Goal: Understand site structure: Understand site structure

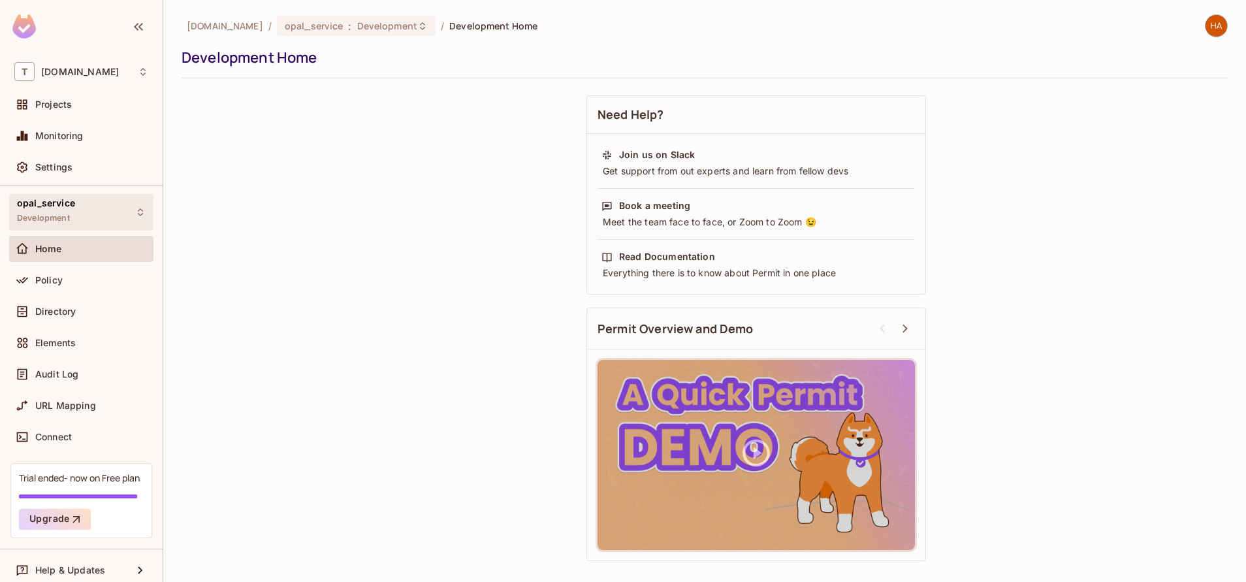
click at [59, 202] on span "opal_service" at bounding box center [46, 203] width 58 height 10
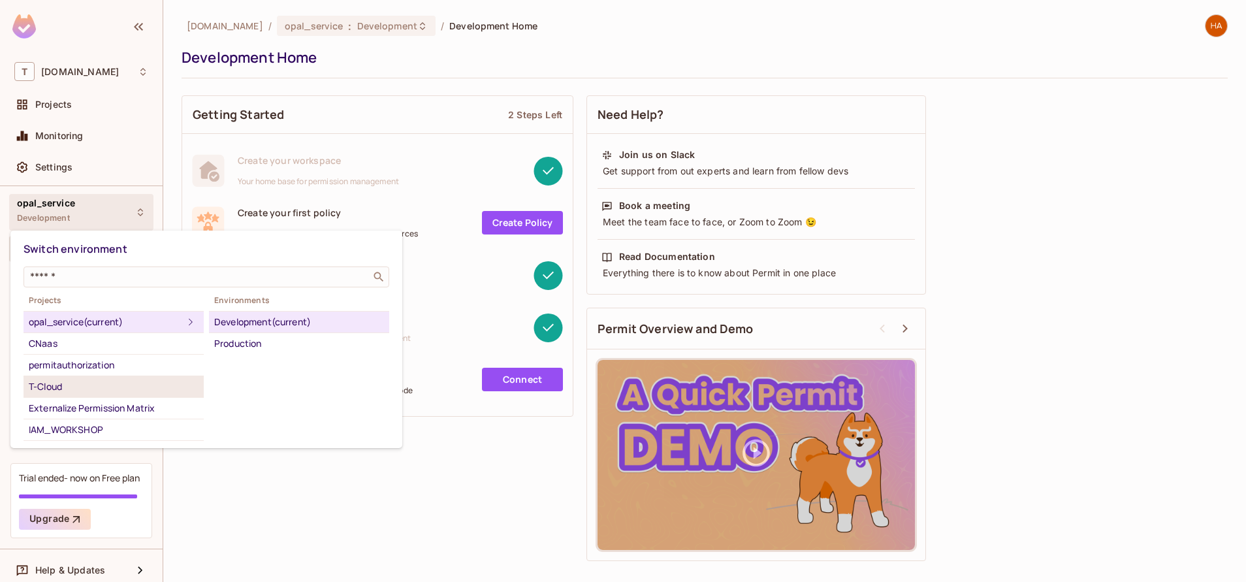
click at [108, 395] on li "T-Cloud" at bounding box center [114, 387] width 180 height 22
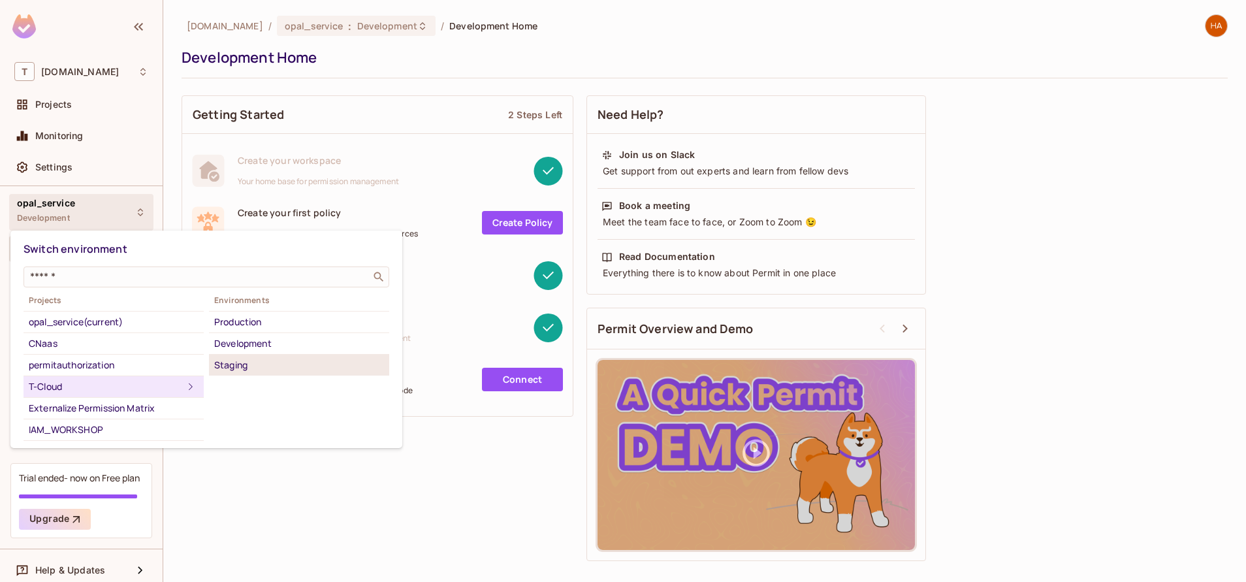
click at [312, 366] on div "Staging" at bounding box center [299, 365] width 170 height 16
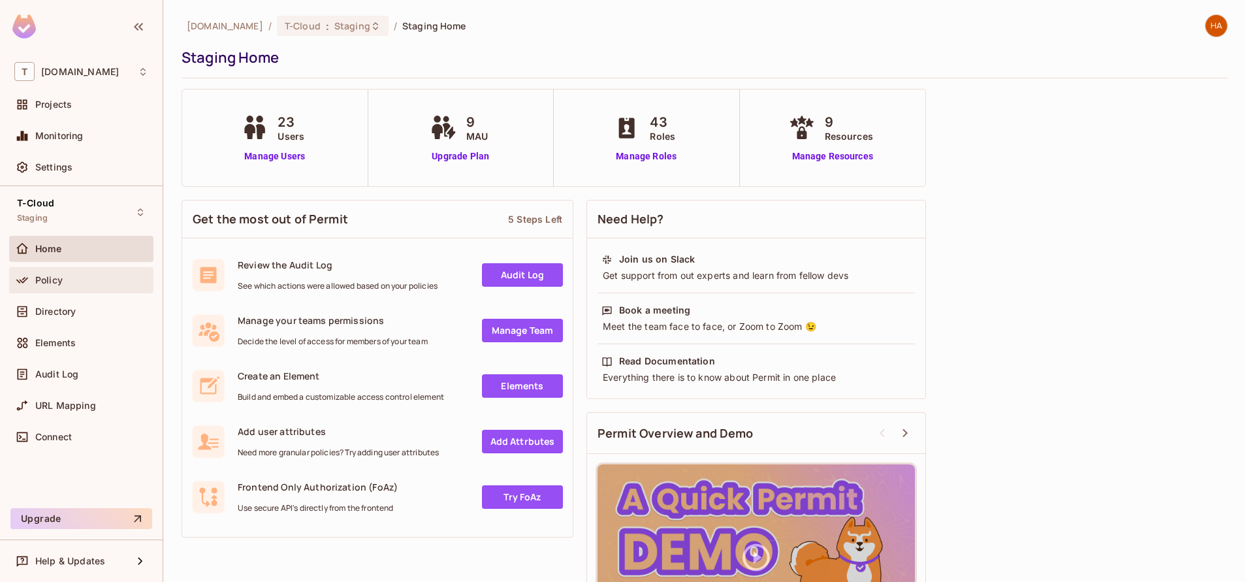
click at [92, 280] on div "Policy" at bounding box center [91, 280] width 113 height 10
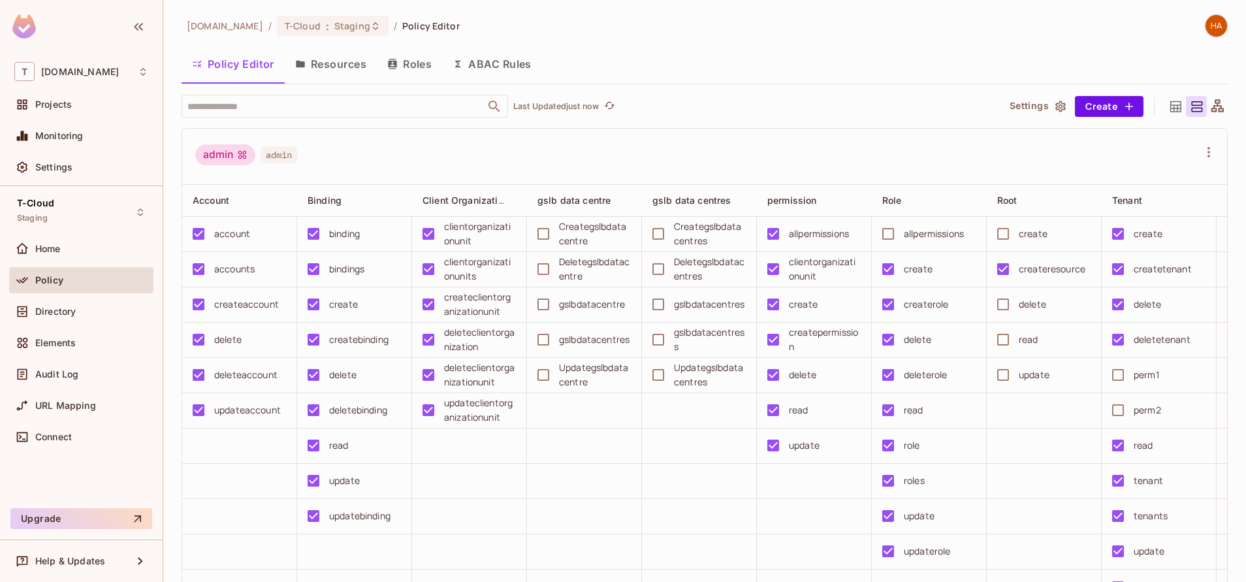
click at [357, 76] on button "Resources" at bounding box center [331, 64] width 92 height 33
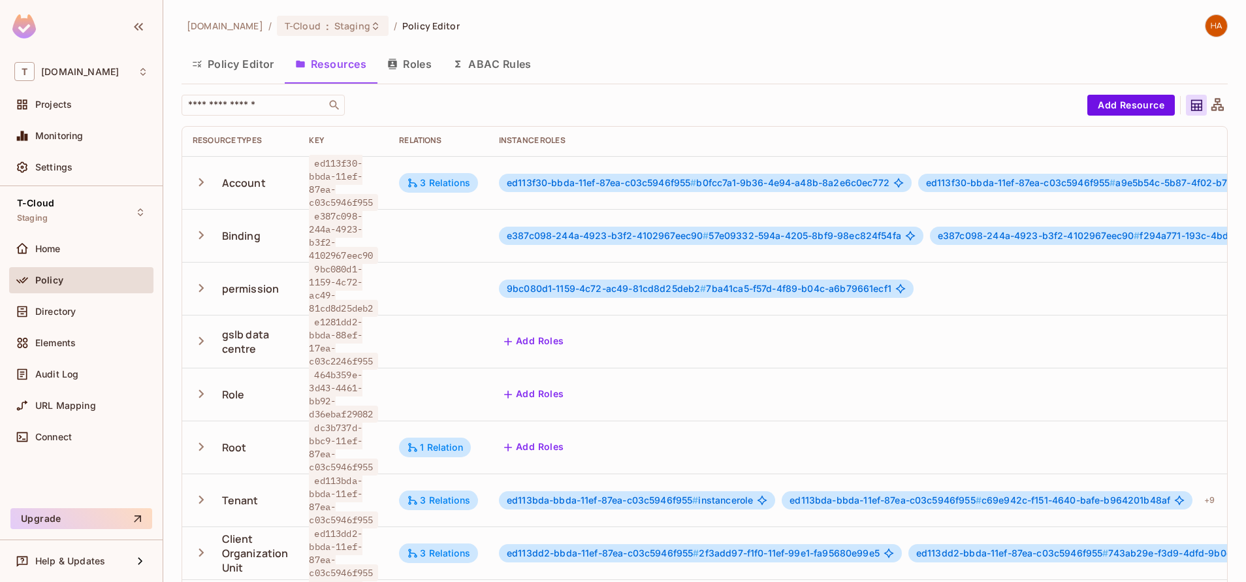
scroll to position [78, 0]
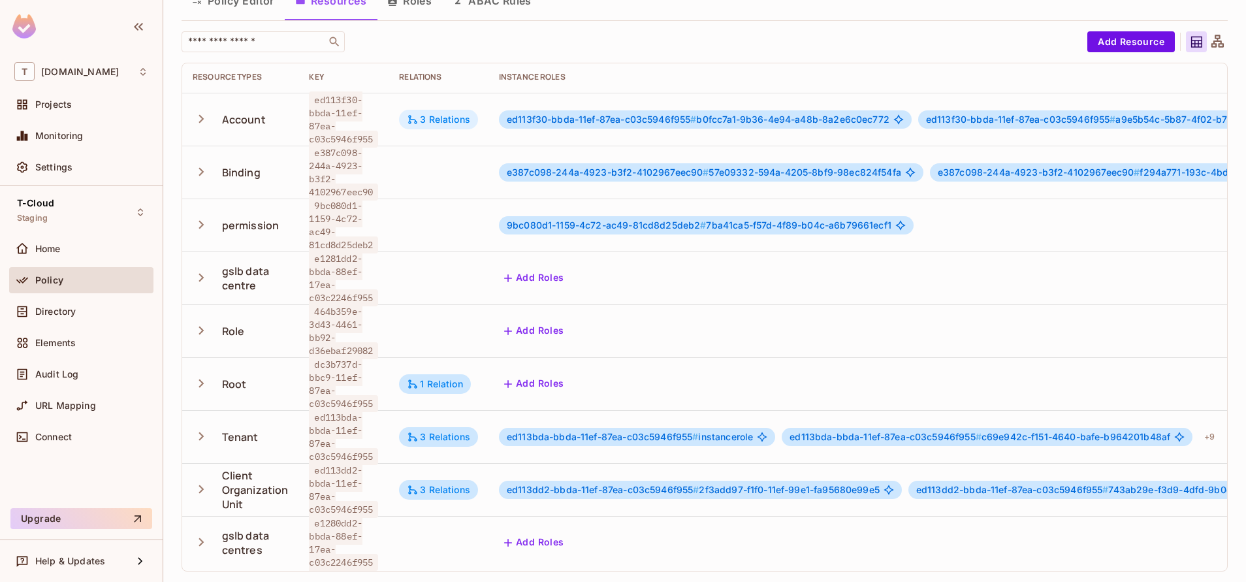
click at [452, 114] on div "3 Relations" at bounding box center [438, 120] width 63 height 12
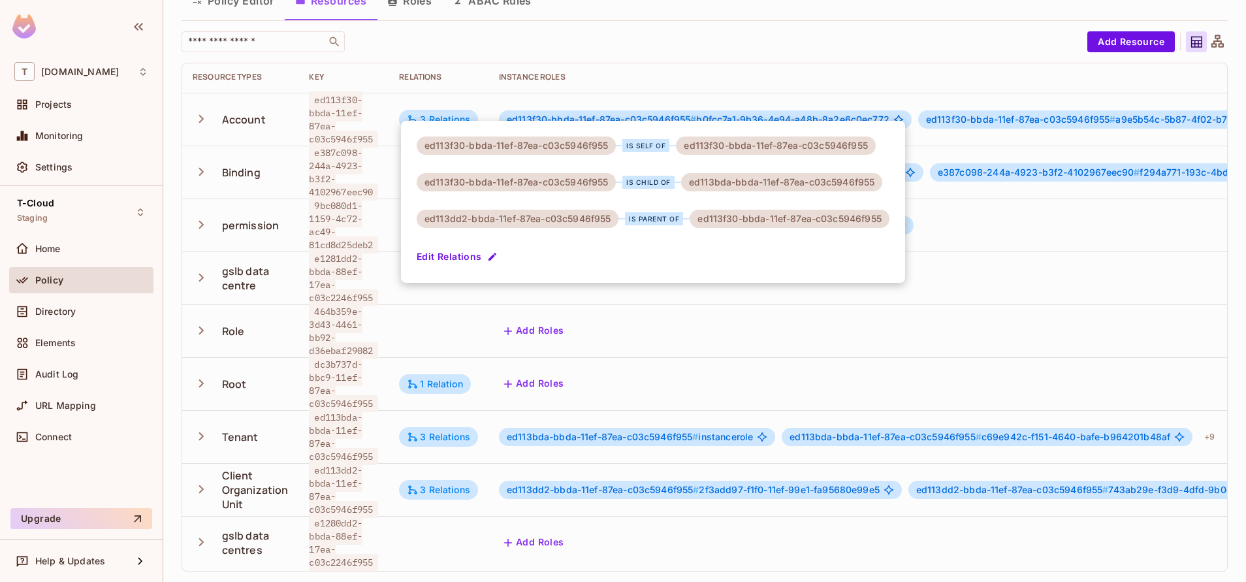
click at [441, 412] on div at bounding box center [623, 291] width 1246 height 582
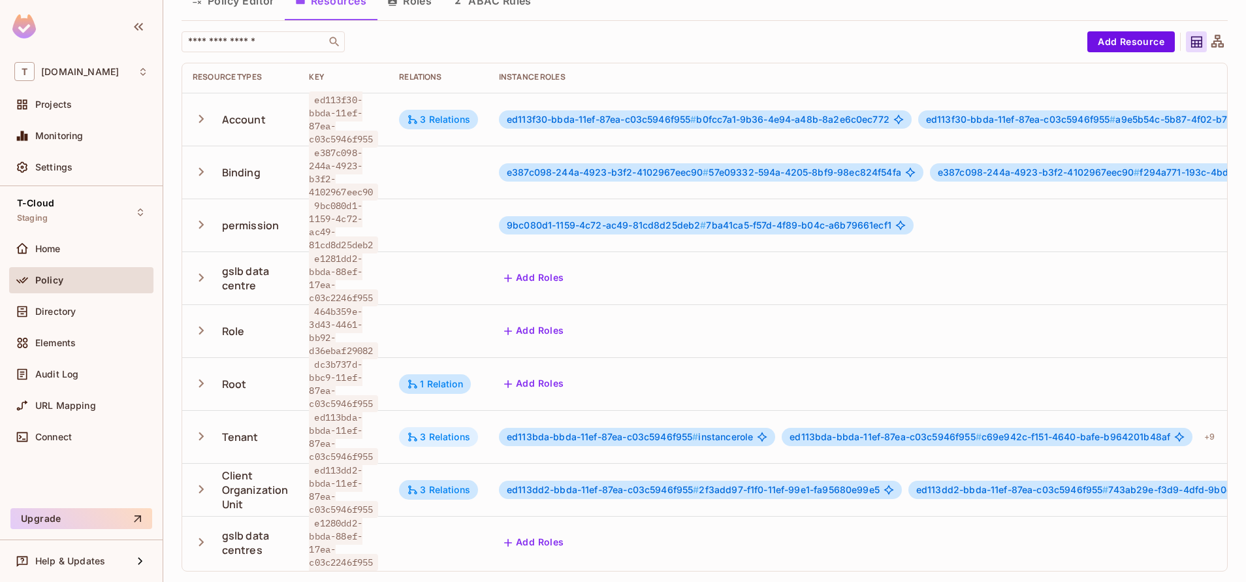
click at [438, 431] on div "3 Relations" at bounding box center [438, 437] width 63 height 12
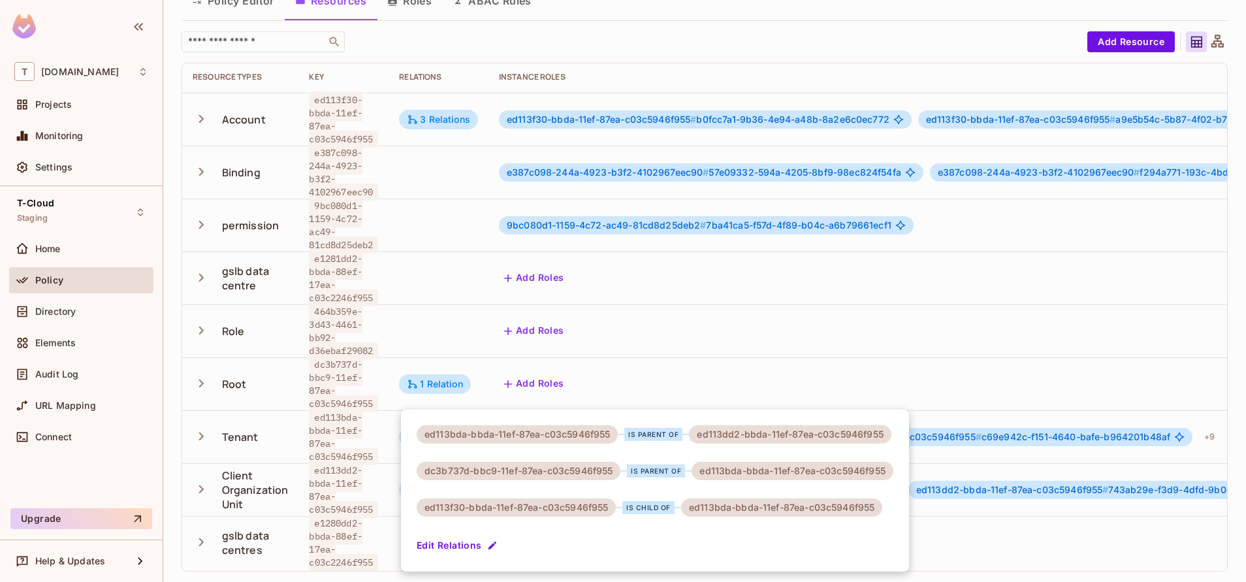
click at [439, 366] on div at bounding box center [623, 291] width 1246 height 582
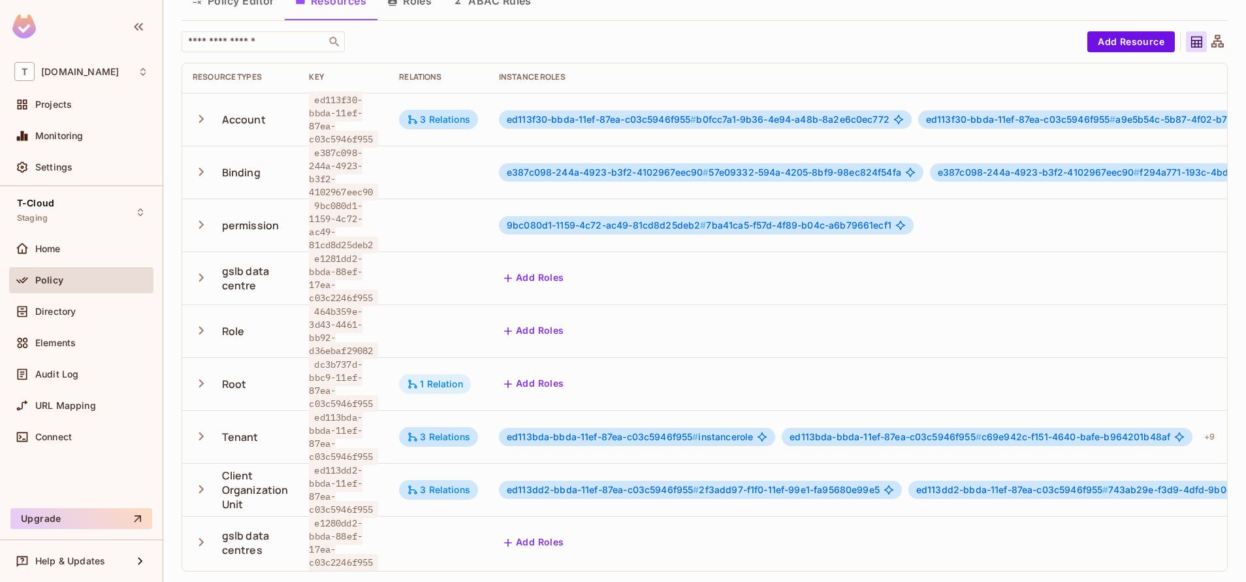
click at [439, 378] on div "1 Relation" at bounding box center [435, 384] width 56 height 12
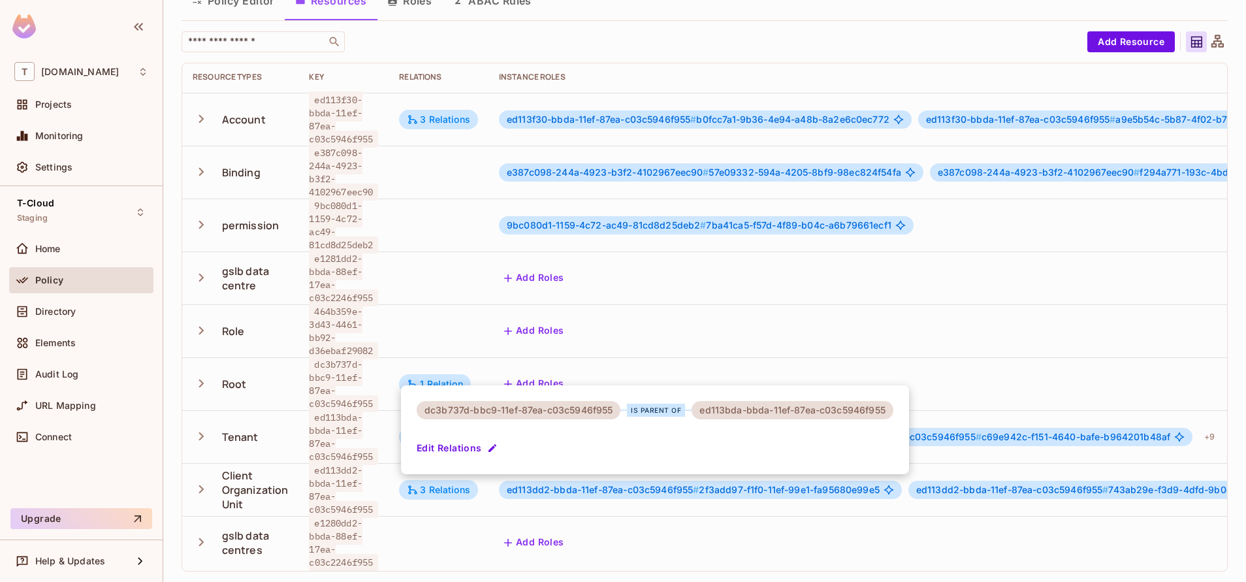
click at [438, 336] on div at bounding box center [623, 291] width 1246 height 582
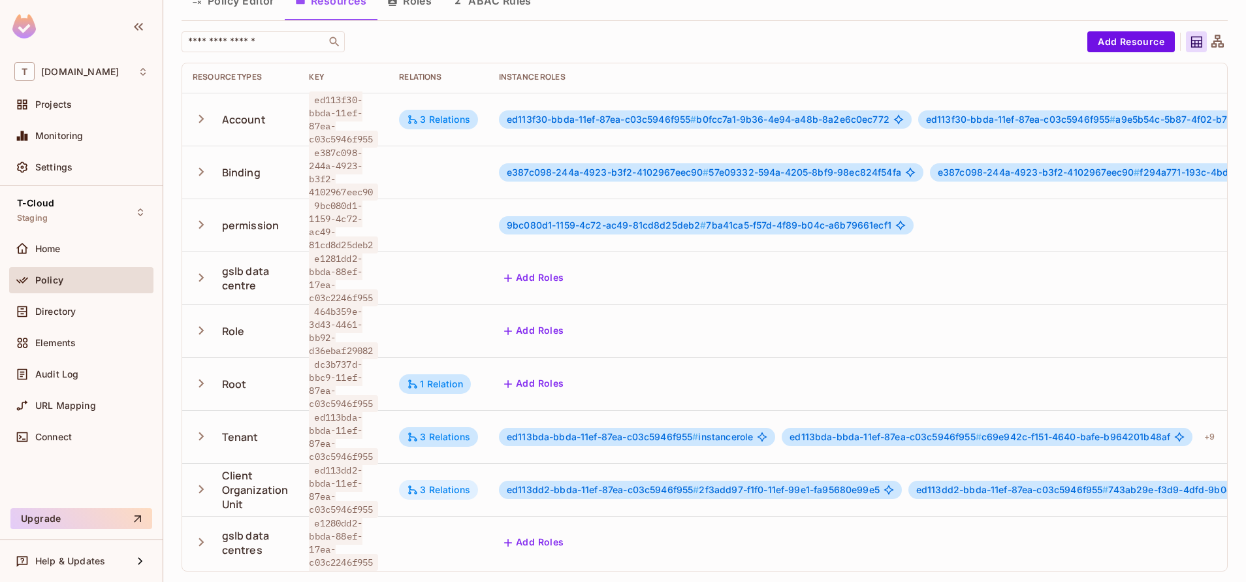
click at [429, 483] on div "3 Relations" at bounding box center [438, 490] width 79 height 20
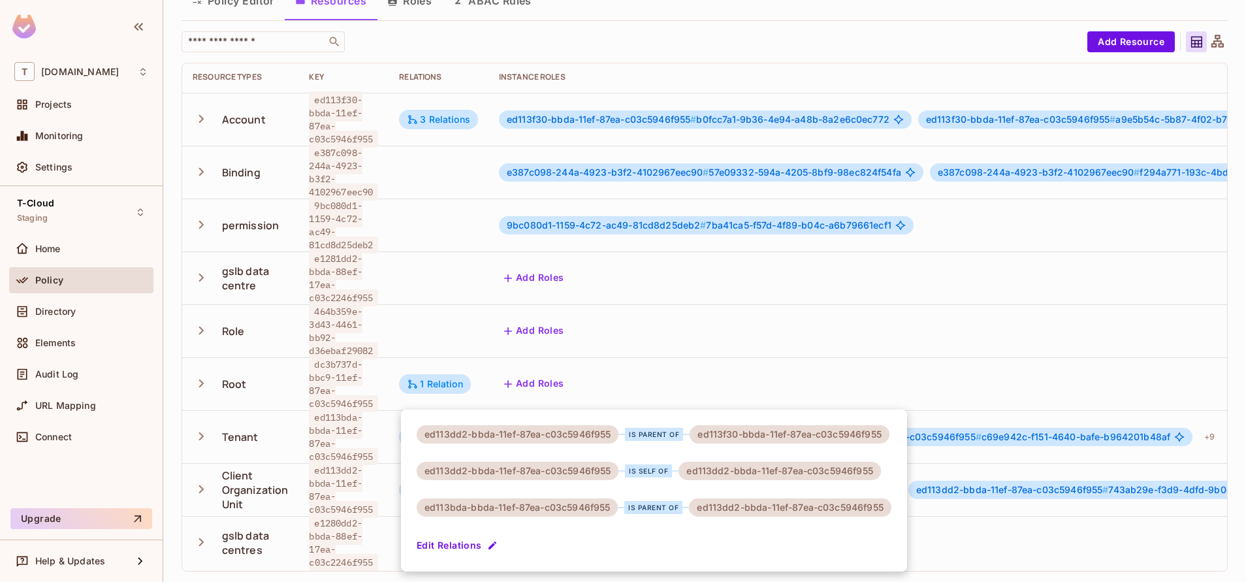
click at [454, 256] on div at bounding box center [623, 291] width 1246 height 582
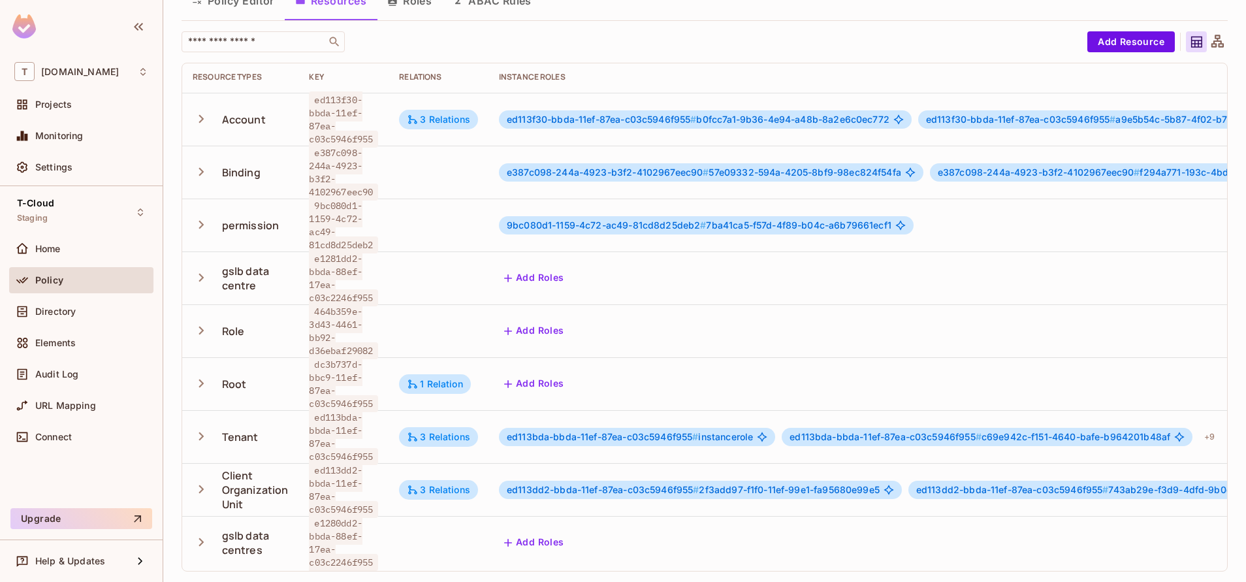
scroll to position [0, 0]
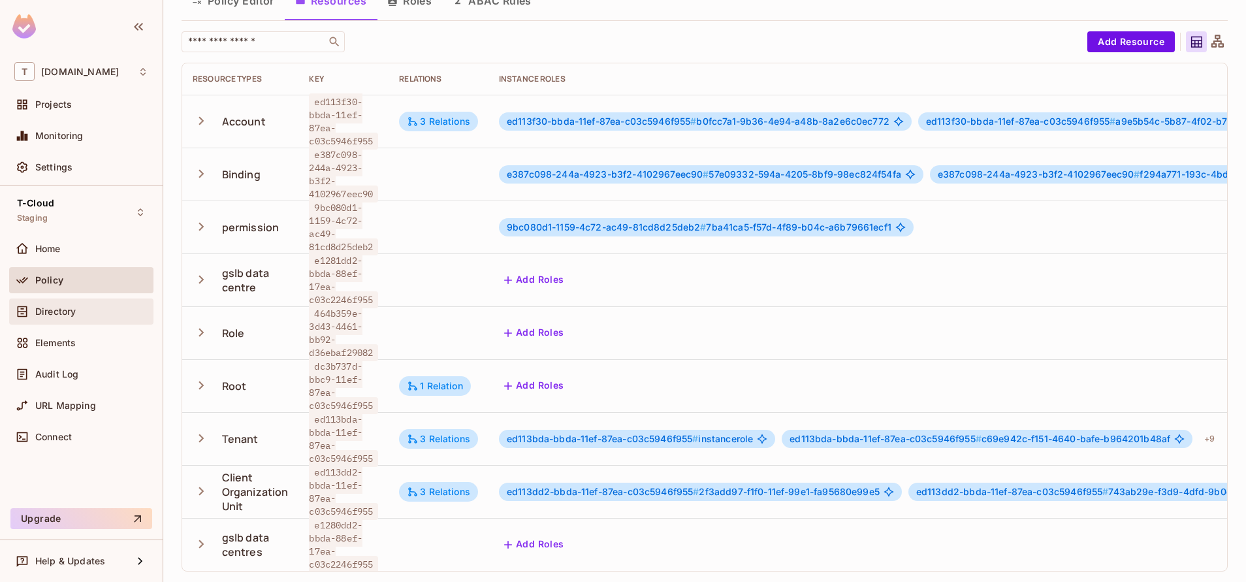
click at [49, 304] on div "Directory" at bounding box center [81, 312] width 134 height 16
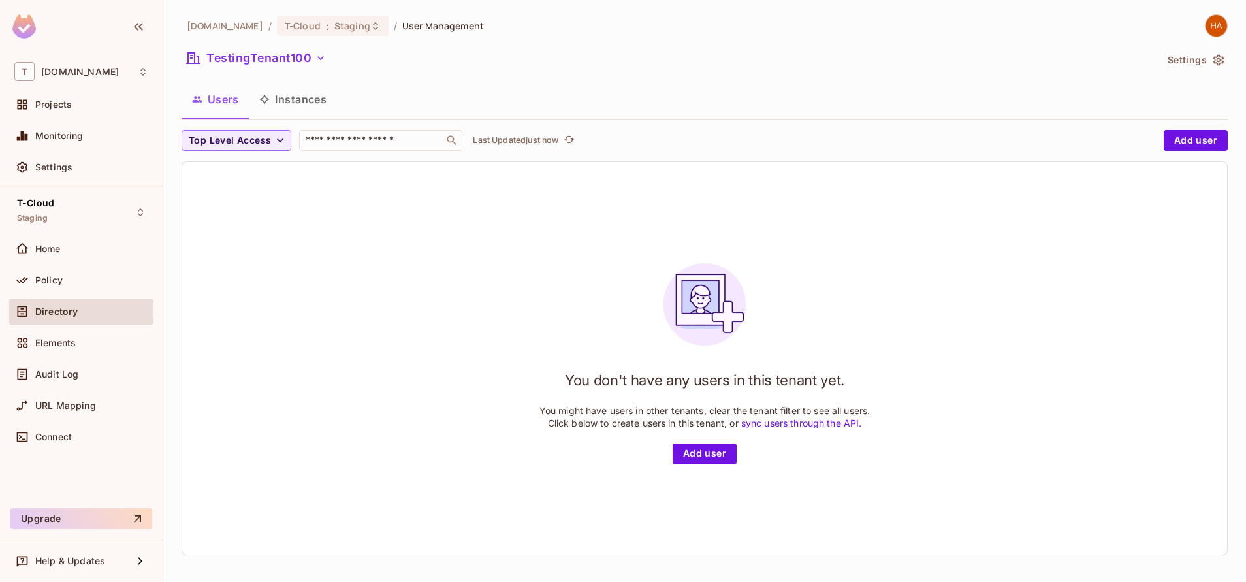
click at [300, 97] on button "Instances" at bounding box center [293, 99] width 88 height 33
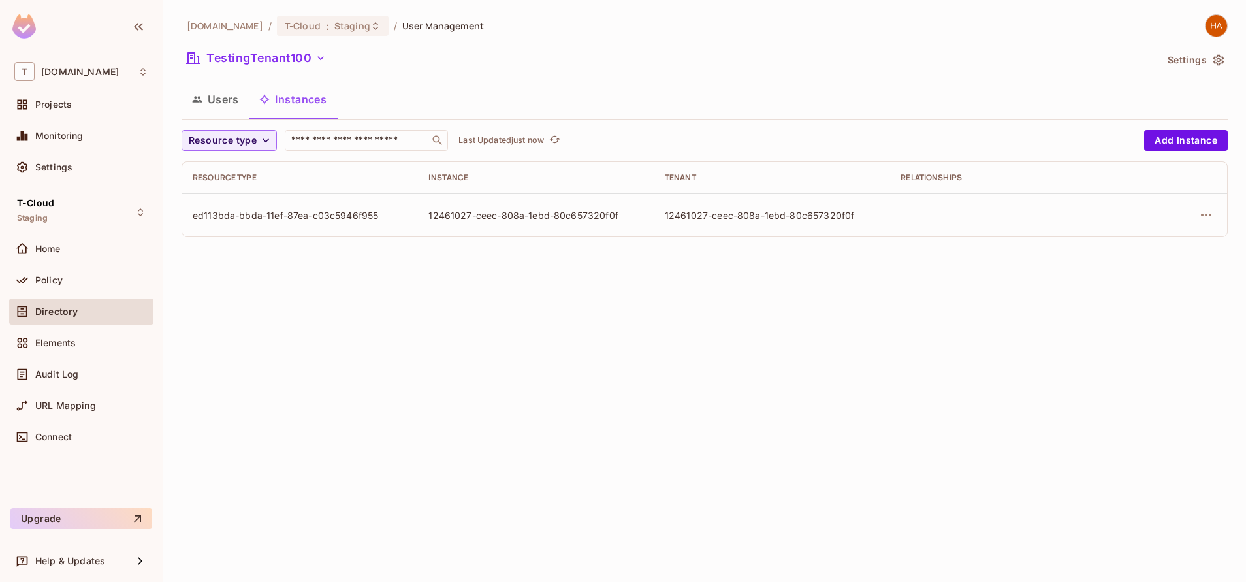
click at [284, 47] on div "[DOMAIN_NAME] / T-Cloud : Staging / User Management TestingTenant100 Settings U…" at bounding box center [705, 130] width 1046 height 233
click at [283, 45] on div "[DOMAIN_NAME] / T-Cloud : Staging / User Management TestingTenant100 Settings U…" at bounding box center [705, 130] width 1046 height 233
click at [283, 61] on button "TestingTenant100" at bounding box center [257, 58] width 150 height 21
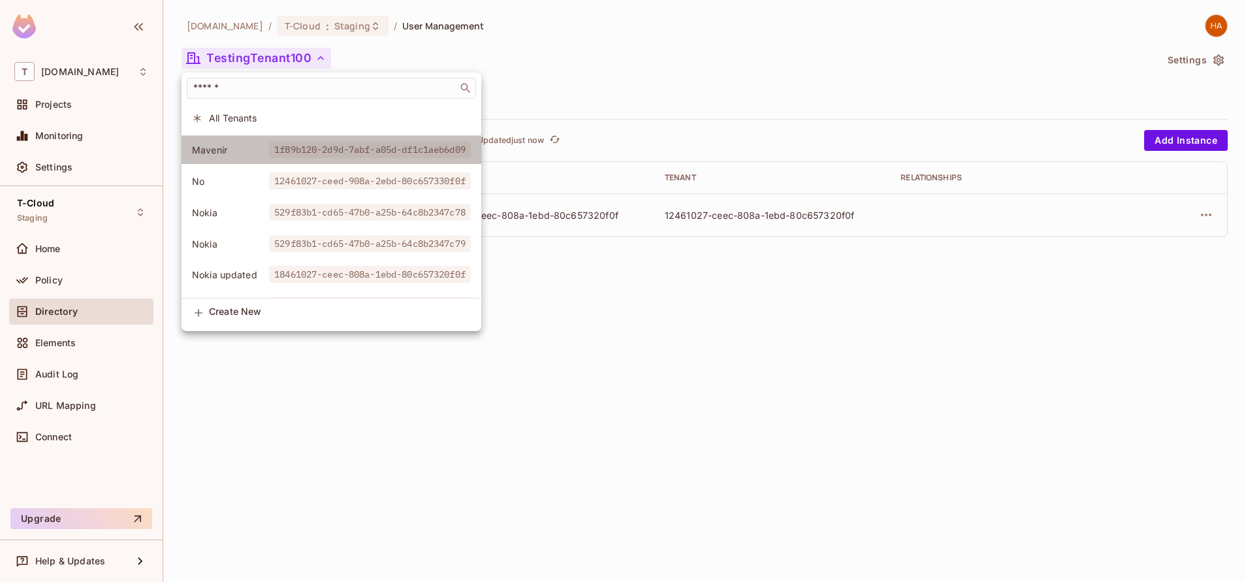
click at [279, 152] on span "1f89b120-2d9d-7abf-a05d-df1c1aeb6d09" at bounding box center [370, 149] width 202 height 17
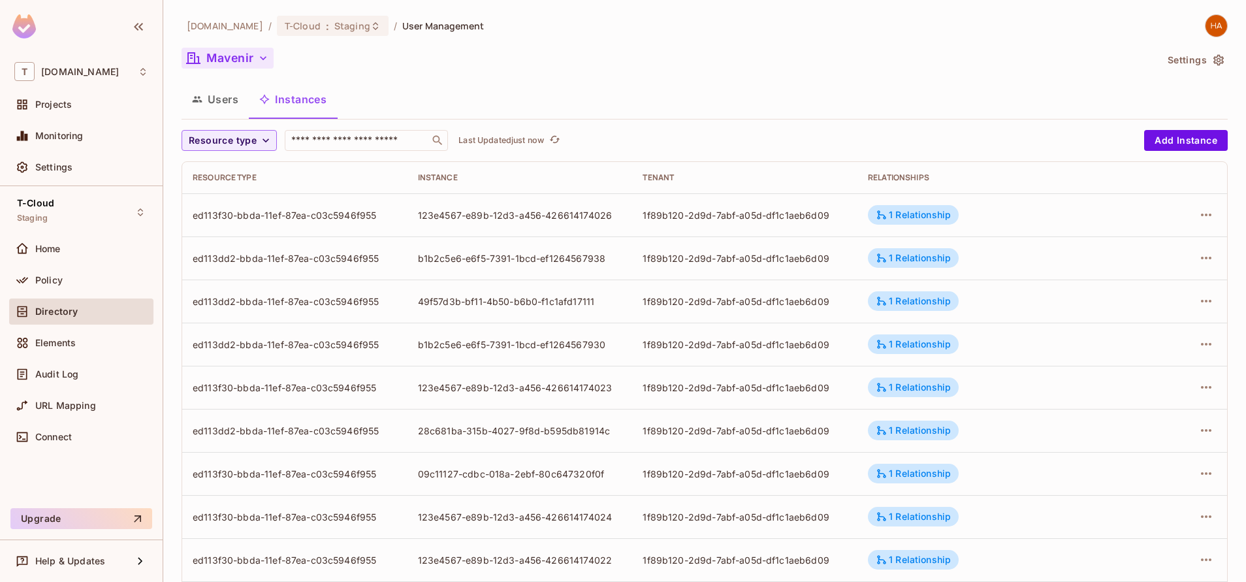
click at [240, 57] on button "Mavenir" at bounding box center [228, 58] width 92 height 21
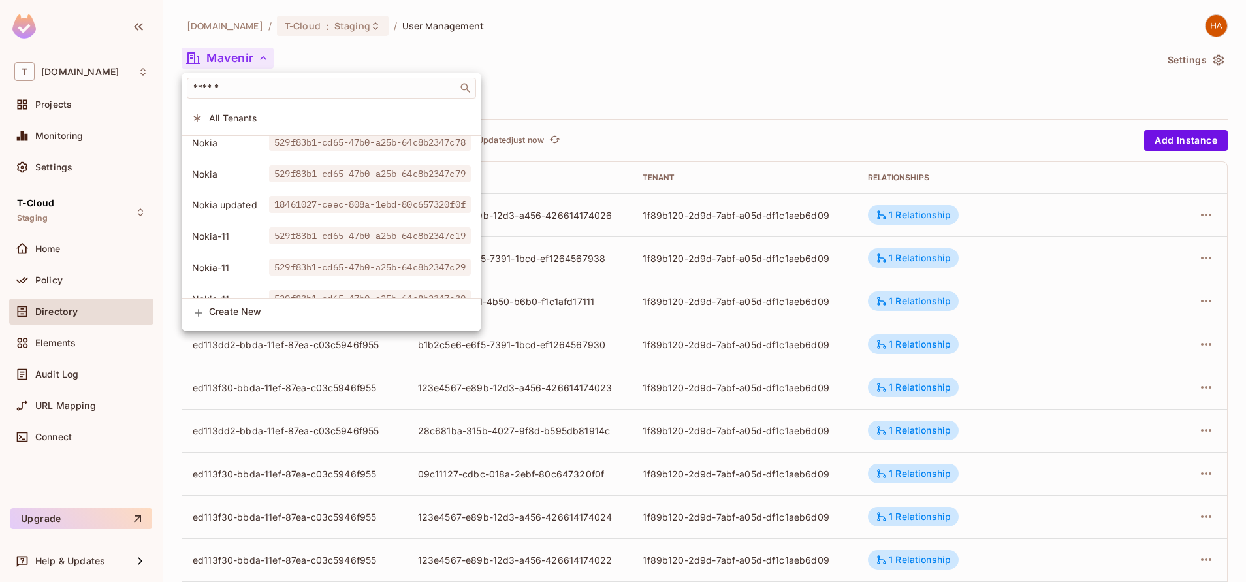
scroll to position [71, 0]
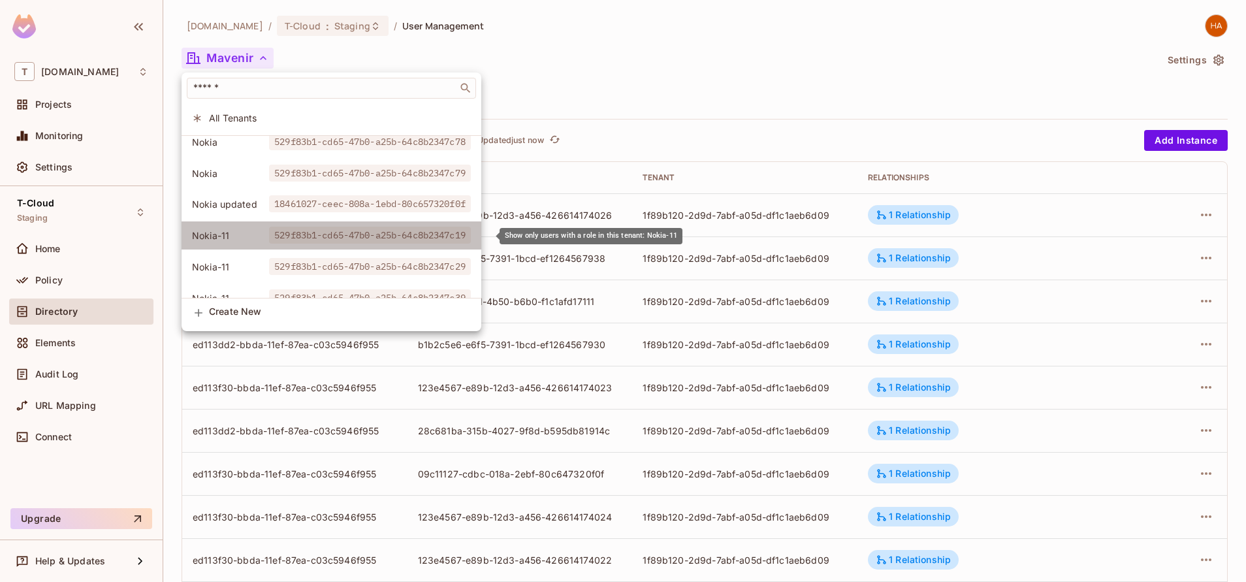
click at [282, 241] on span "529f83b1-cd65-47b0-a25b-64c8b2347c19" at bounding box center [370, 235] width 202 height 17
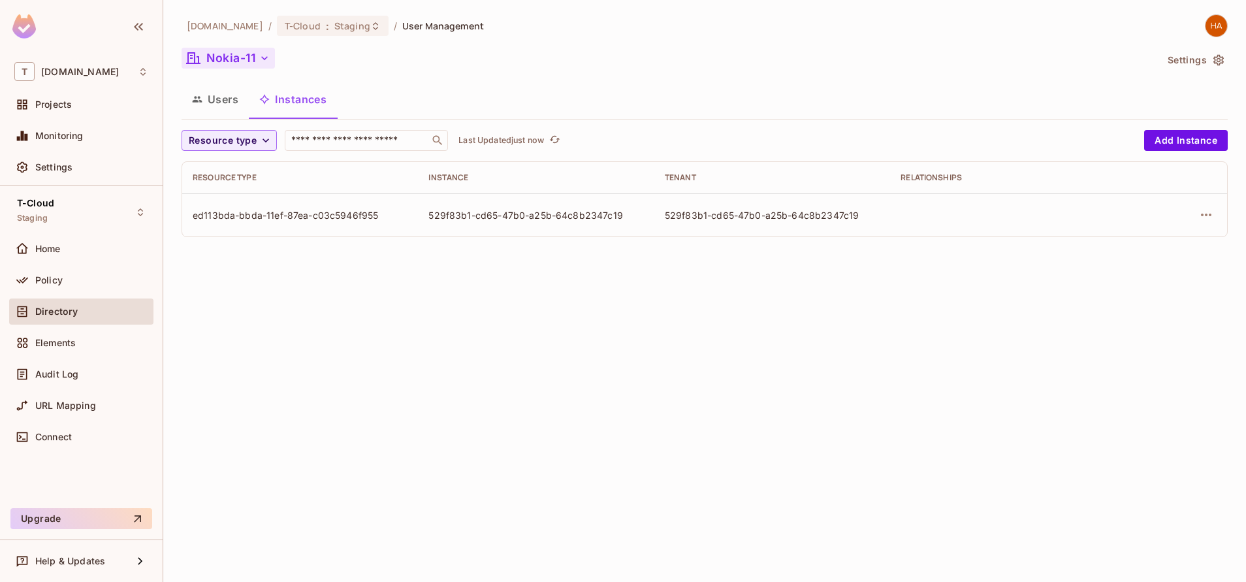
click at [225, 56] on button "Nokia-11" at bounding box center [228, 58] width 93 height 21
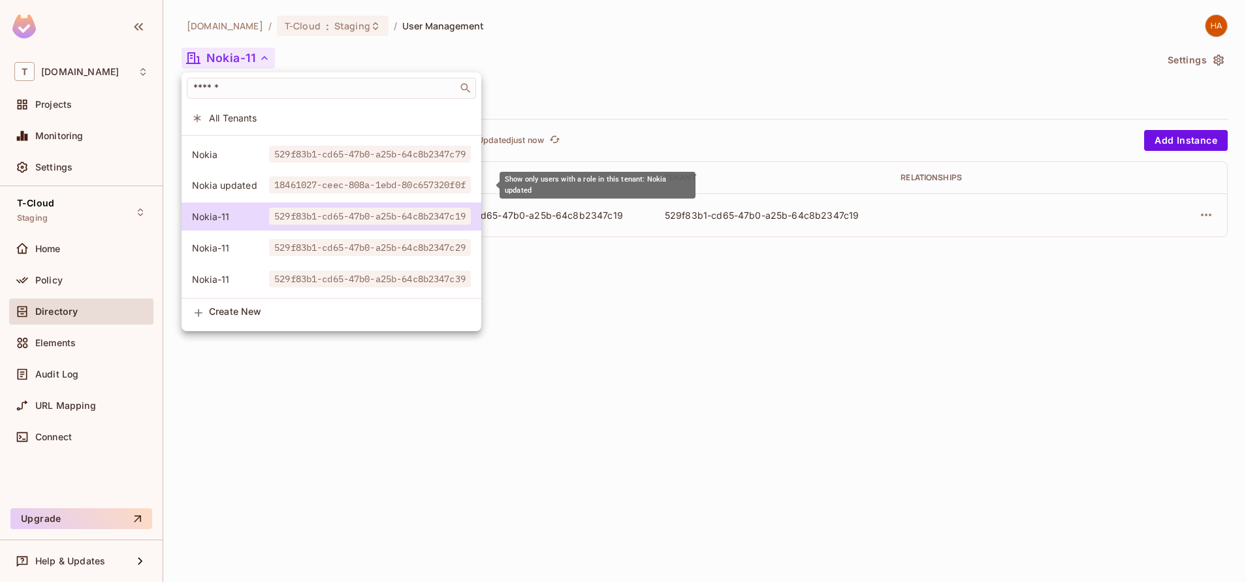
scroll to position [0, 0]
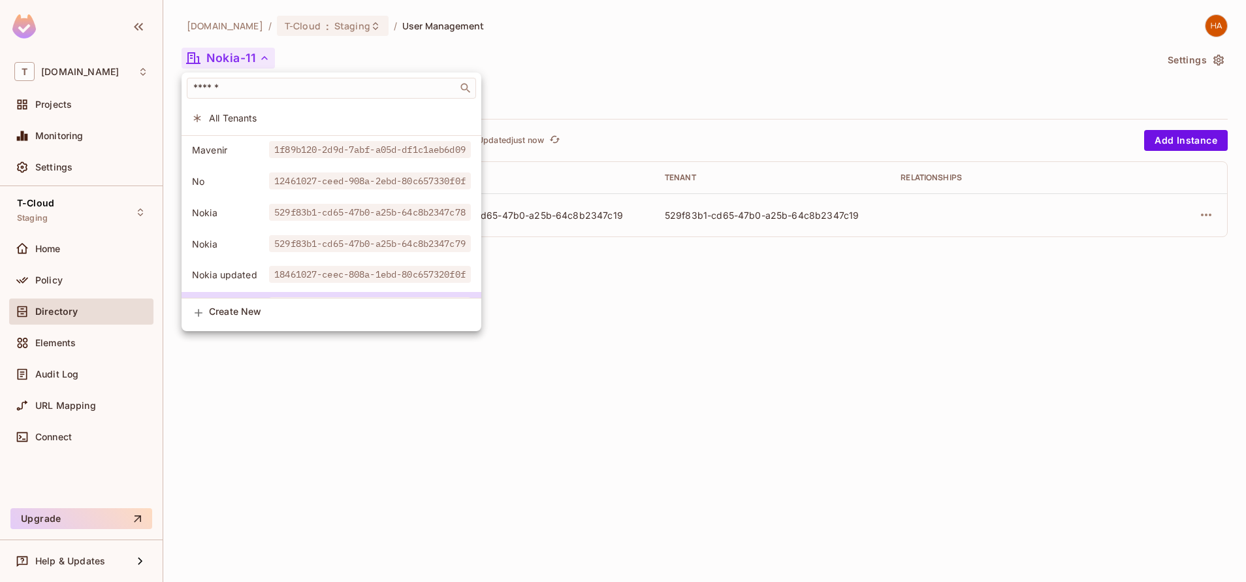
click at [640, 73] on div at bounding box center [623, 291] width 1246 height 582
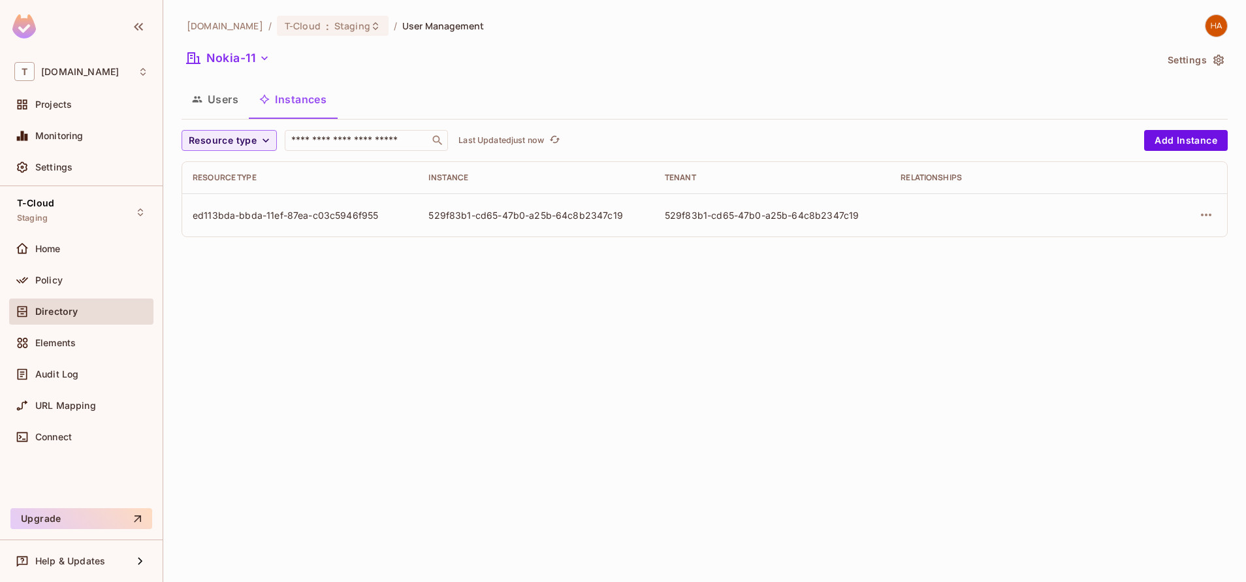
click at [225, 102] on button "Users" at bounding box center [215, 99] width 67 height 33
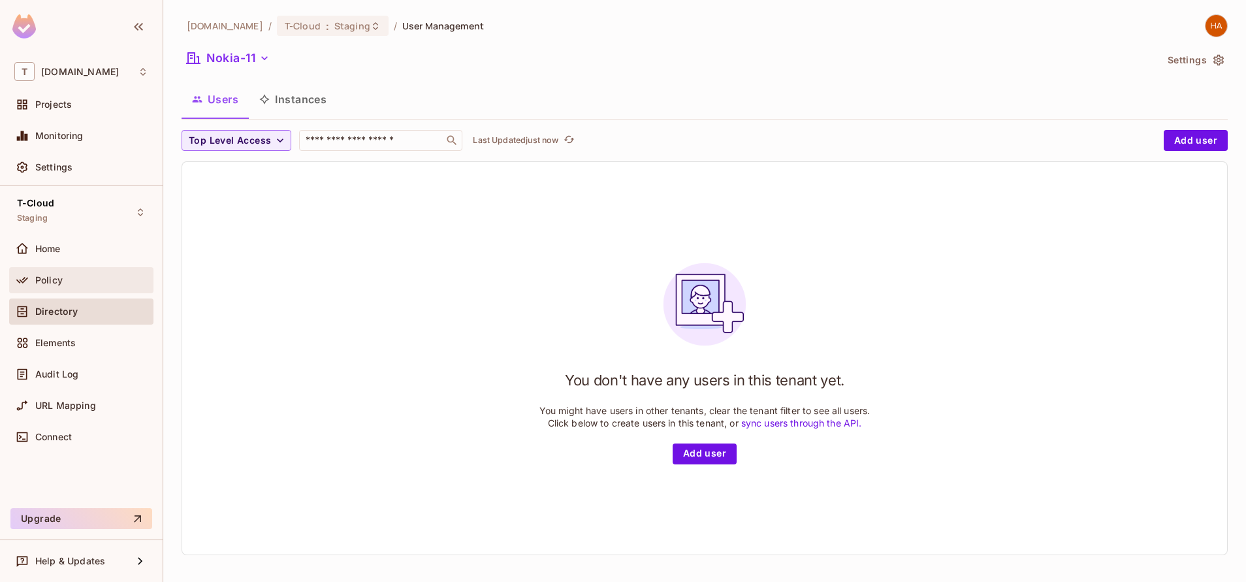
click at [108, 269] on div "Policy" at bounding box center [81, 280] width 144 height 26
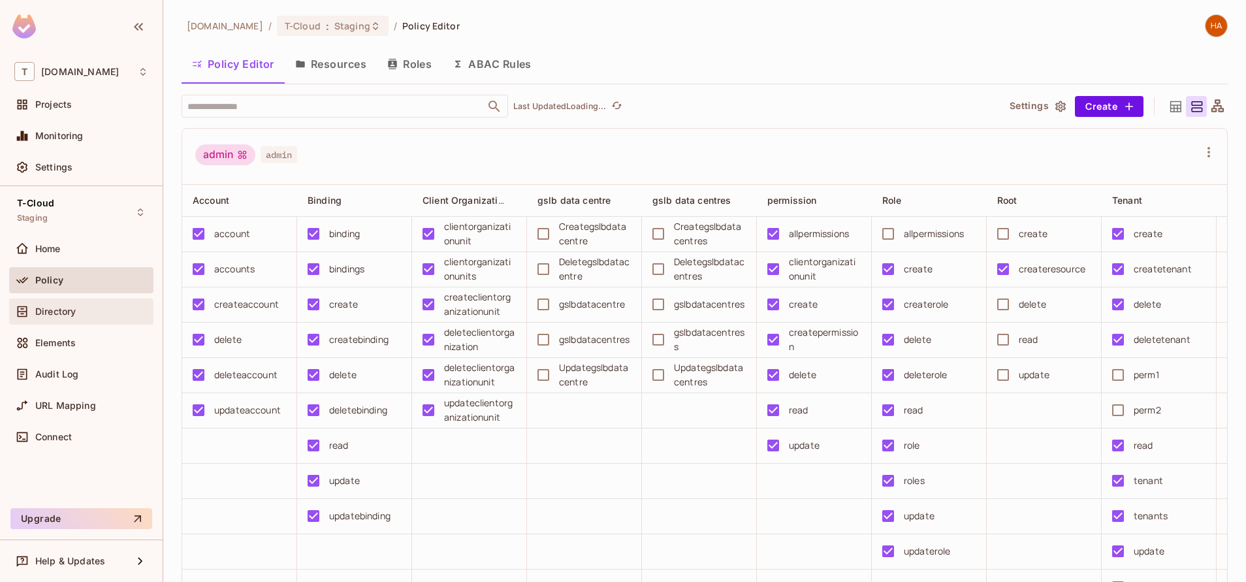
click at [99, 315] on div "Directory" at bounding box center [91, 311] width 113 height 10
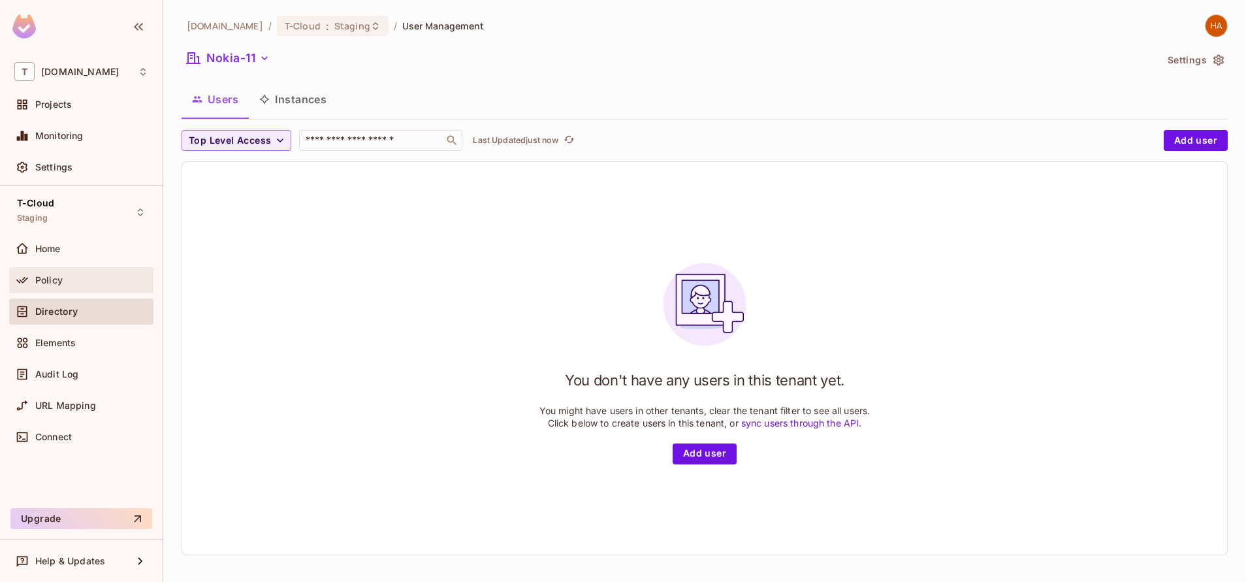
click at [99, 284] on div "Policy" at bounding box center [91, 280] width 113 height 10
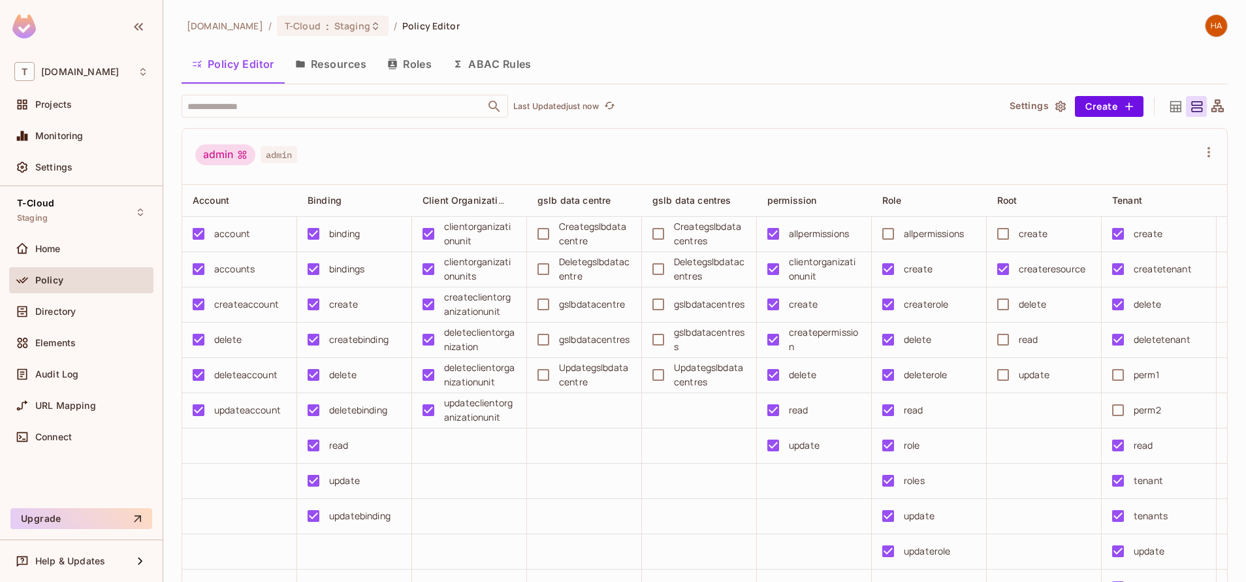
click at [349, 72] on button "Resources" at bounding box center [331, 64] width 92 height 33
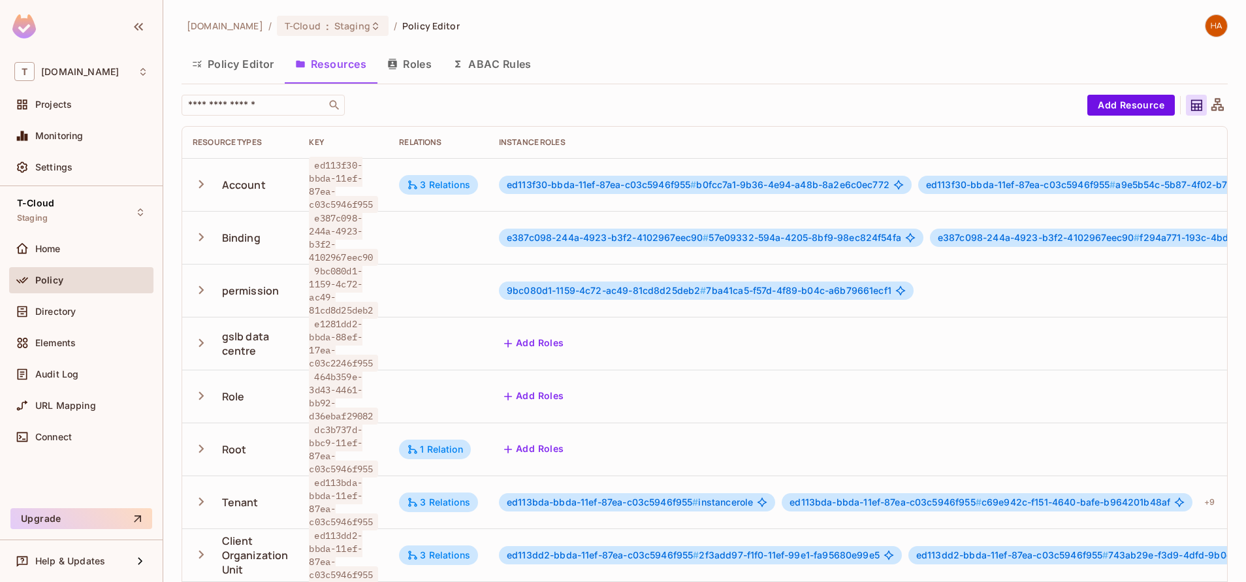
click at [413, 62] on button "Roles" at bounding box center [409, 64] width 65 height 33
